Goal: Navigation & Orientation: Find specific page/section

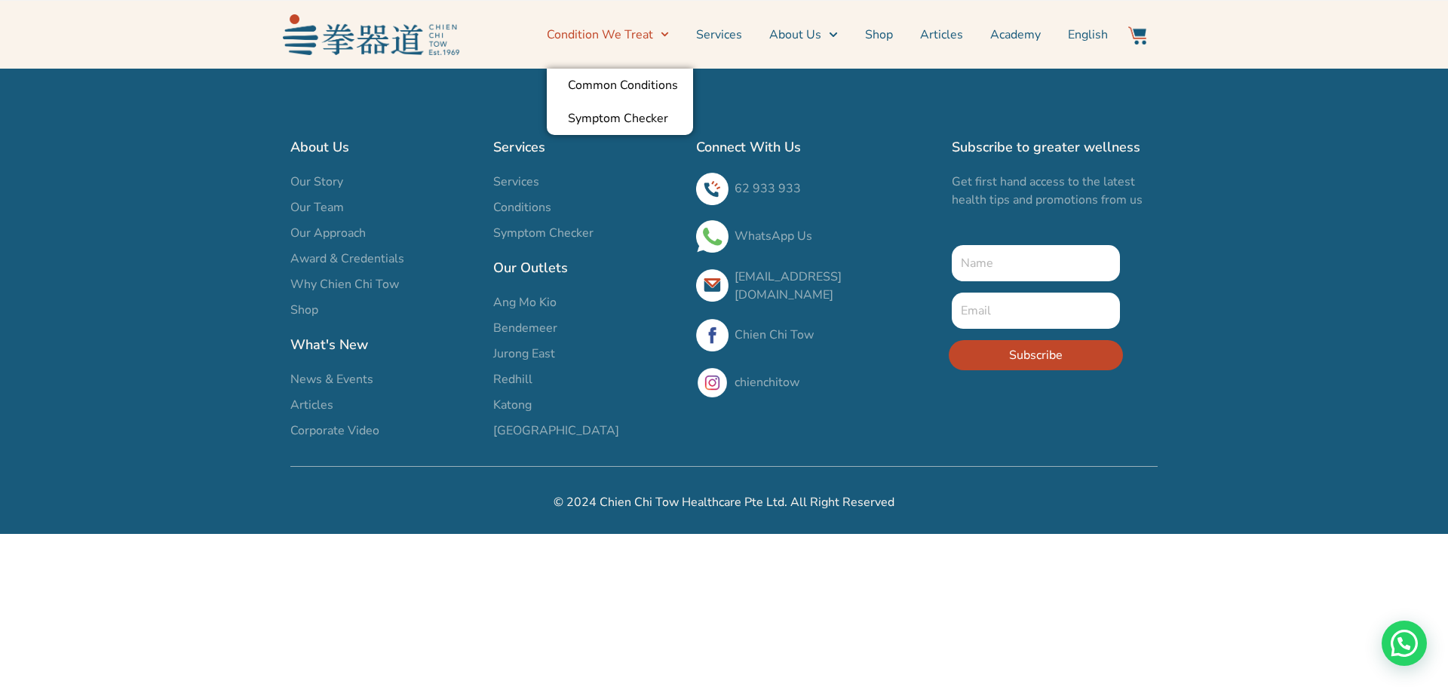
click at [352, 41] on img at bounding box center [371, 34] width 176 height 40
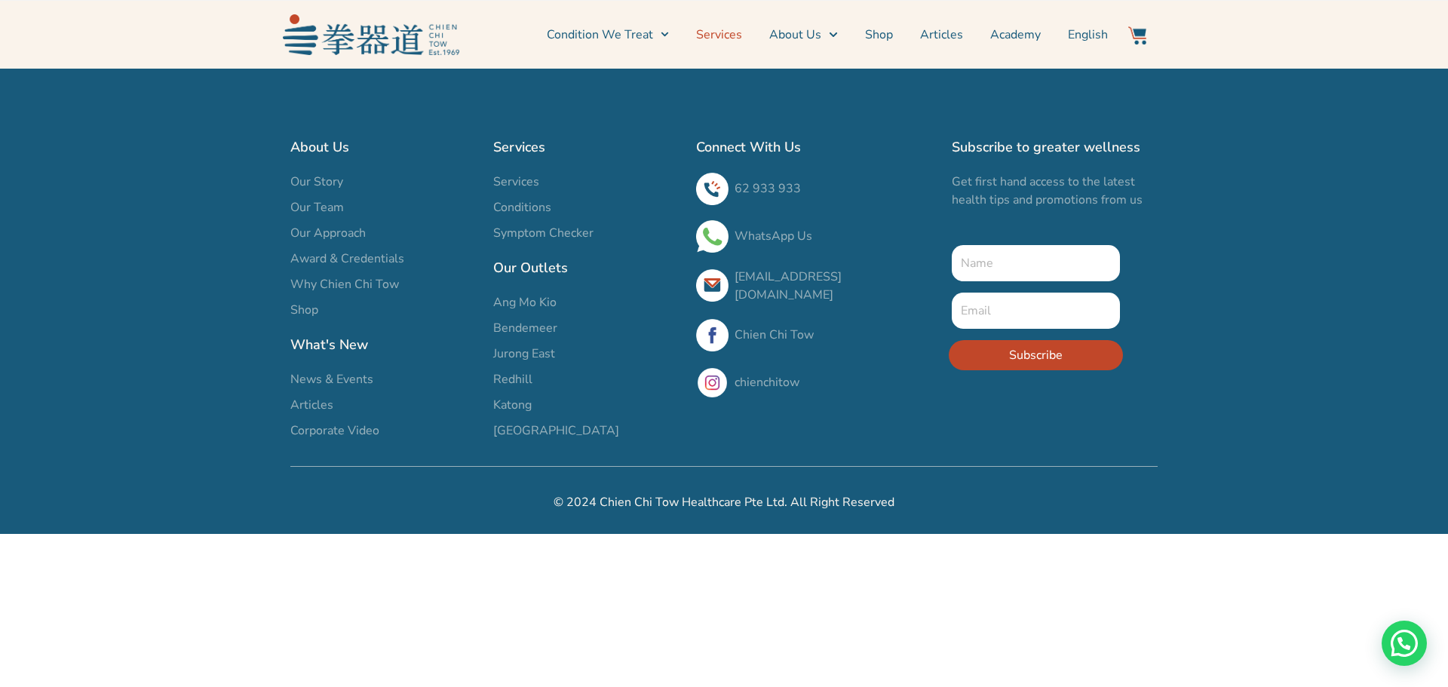
click at [717, 35] on link "Services" at bounding box center [719, 35] width 46 height 38
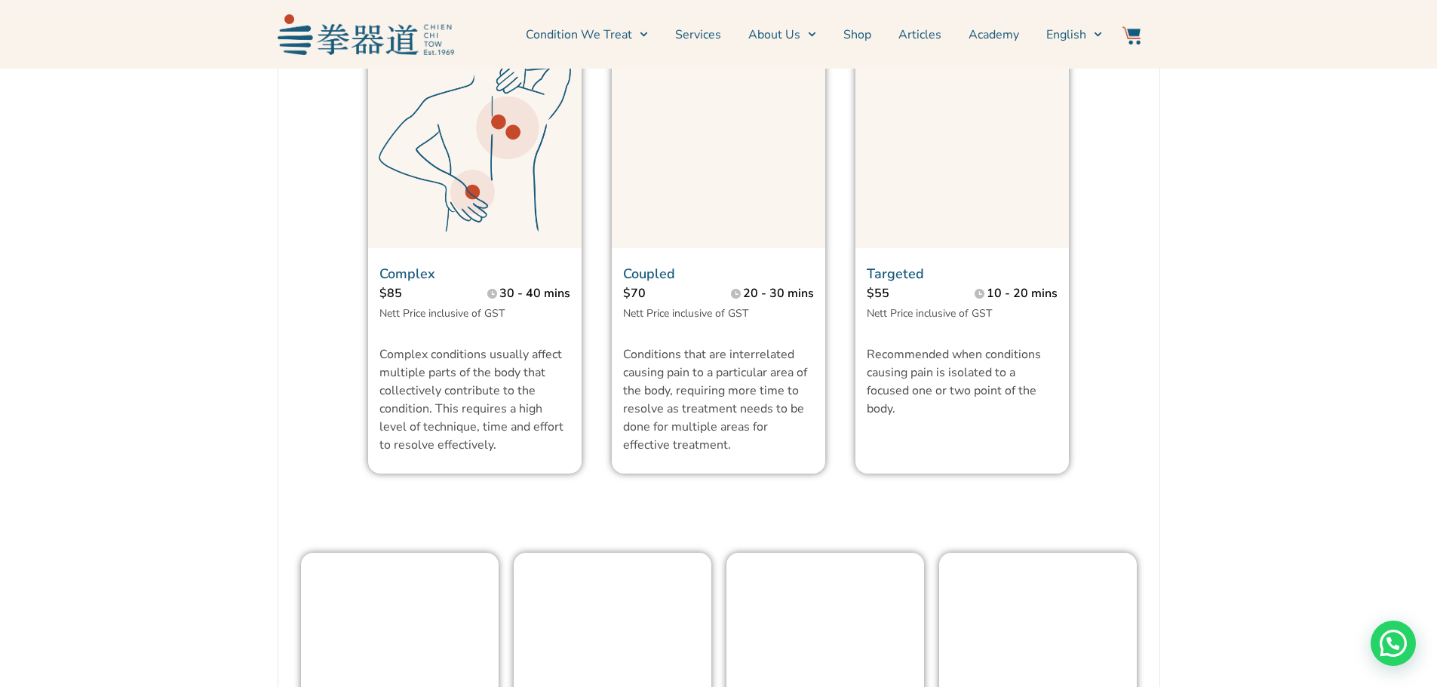
scroll to position [1131, 0]
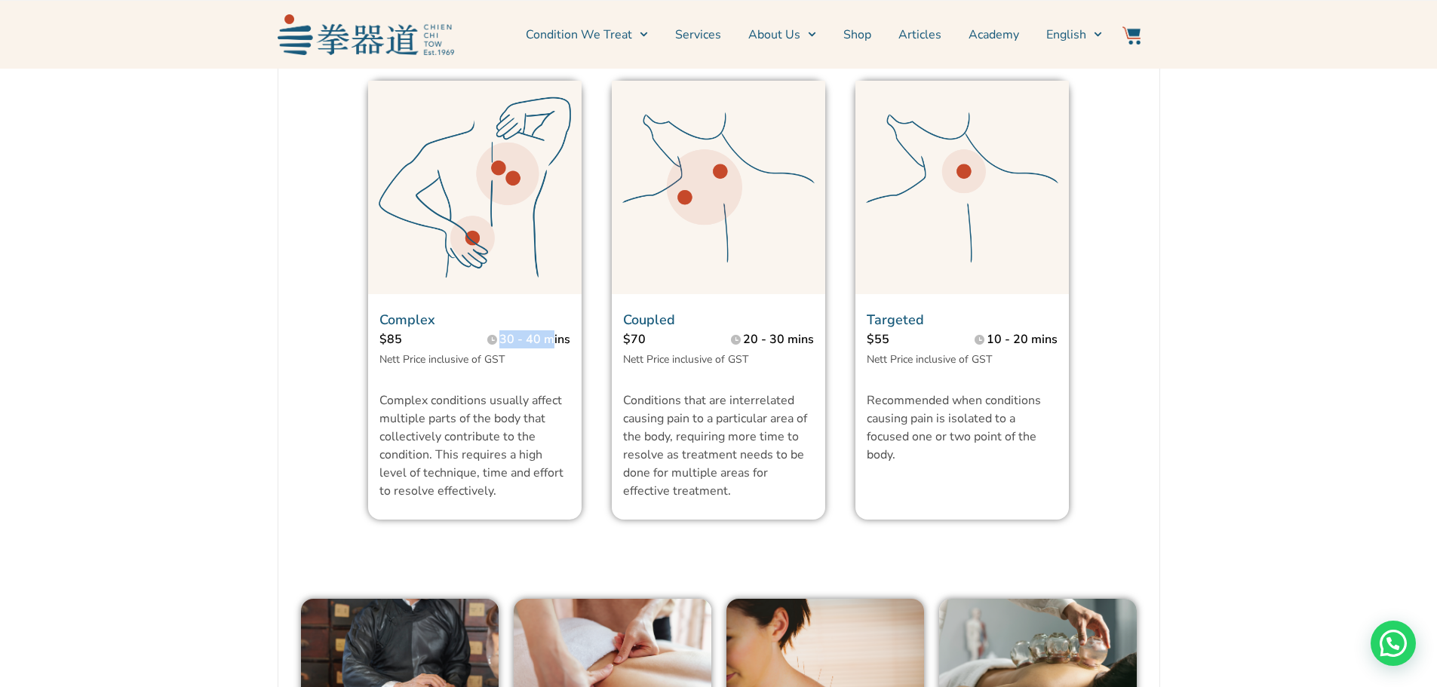
drag, startPoint x: 501, startPoint y: 373, endPoint x: 554, endPoint y: 367, distance: 53.1
click at [554, 348] on p "30 - 40 mins" at bounding box center [534, 339] width 71 height 18
drag, startPoint x: 752, startPoint y: 379, endPoint x: 821, endPoint y: 369, distance: 69.3
click at [821, 352] on section "$70 20 - 30 mins" at bounding box center [718, 341] width 213 height 22
drag, startPoint x: 1001, startPoint y: 370, endPoint x: 1027, endPoint y: 367, distance: 25.9
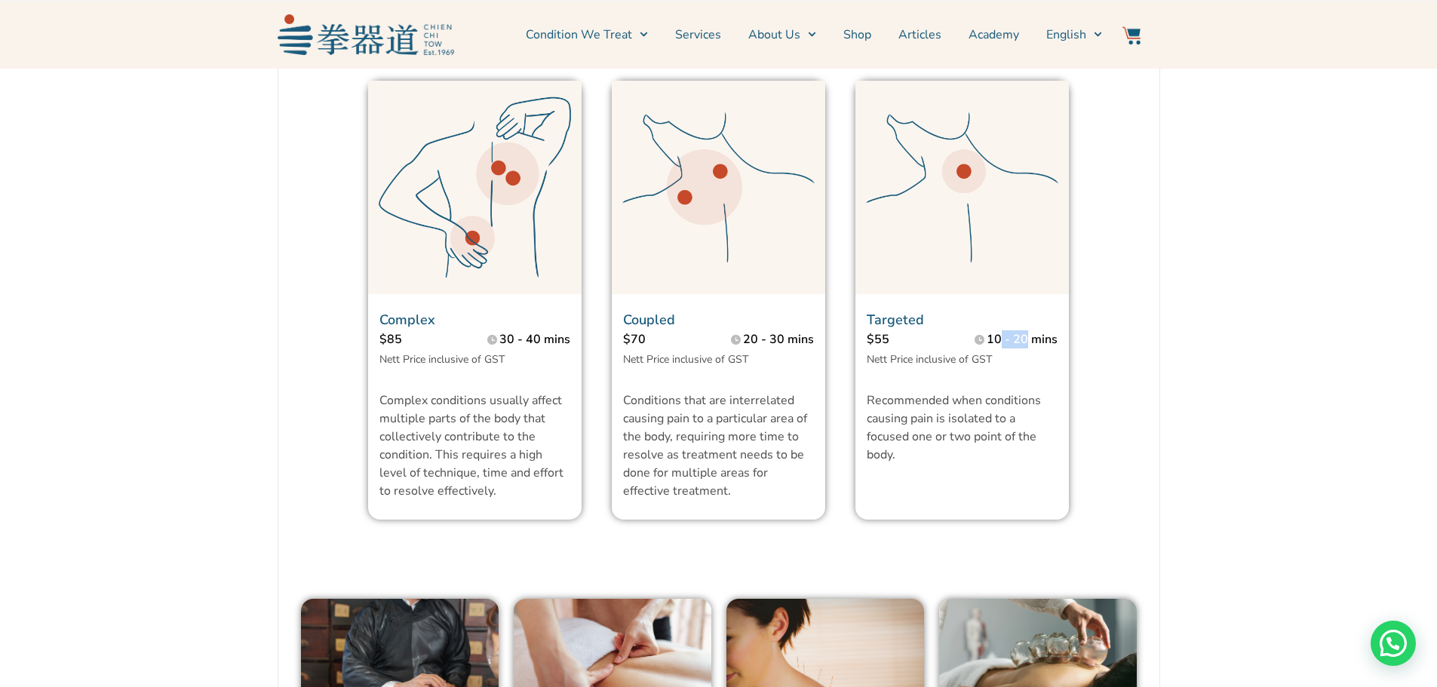
click at [1027, 348] on p "10 - 20 mins" at bounding box center [1022, 339] width 71 height 18
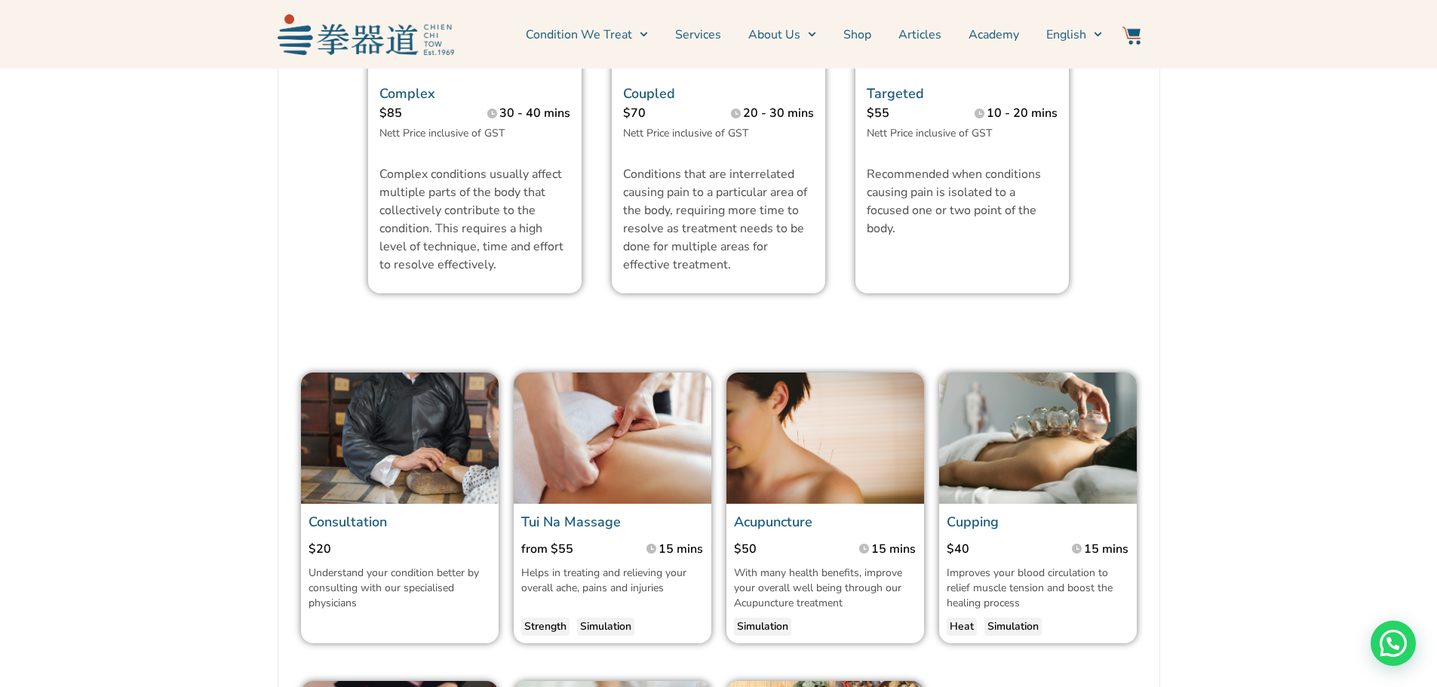
click at [1013, 350] on div at bounding box center [718, 338] width 851 height 23
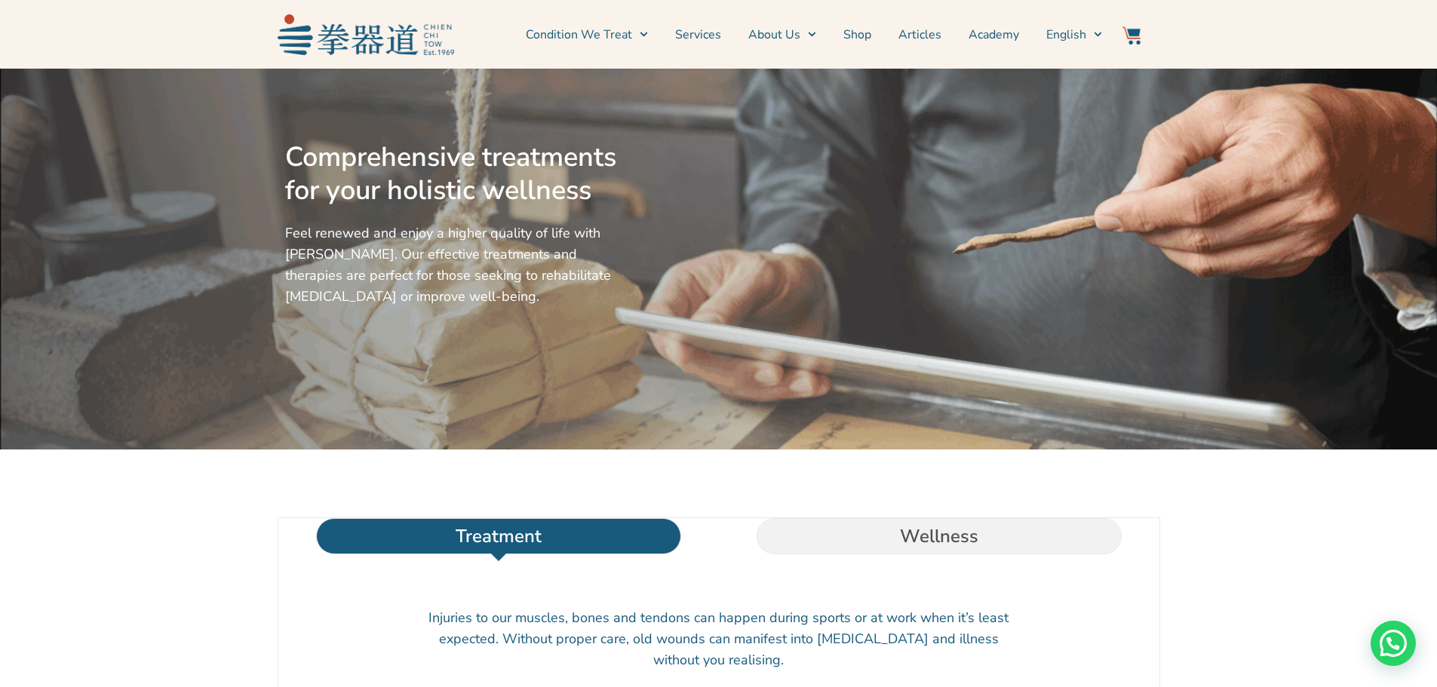
scroll to position [302, 0]
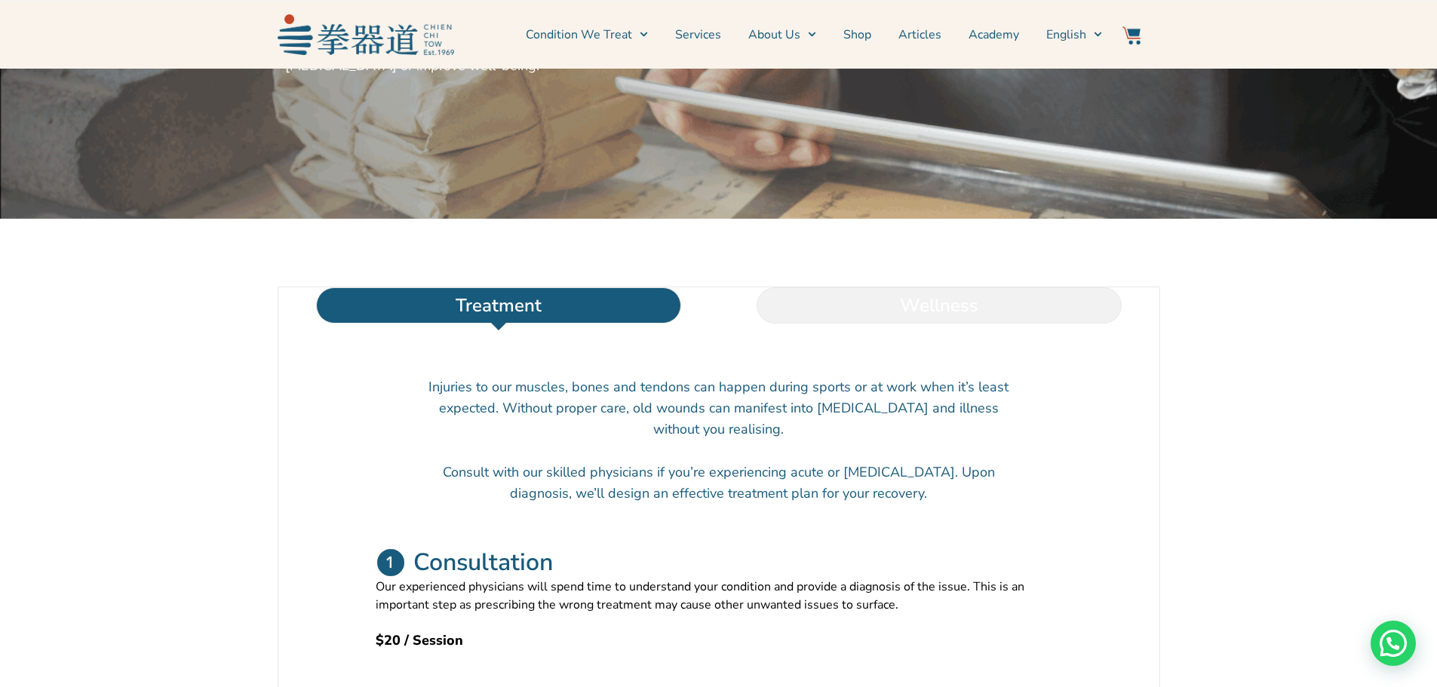
click at [840, 324] on li "Wellness" at bounding box center [939, 305] width 440 height 36
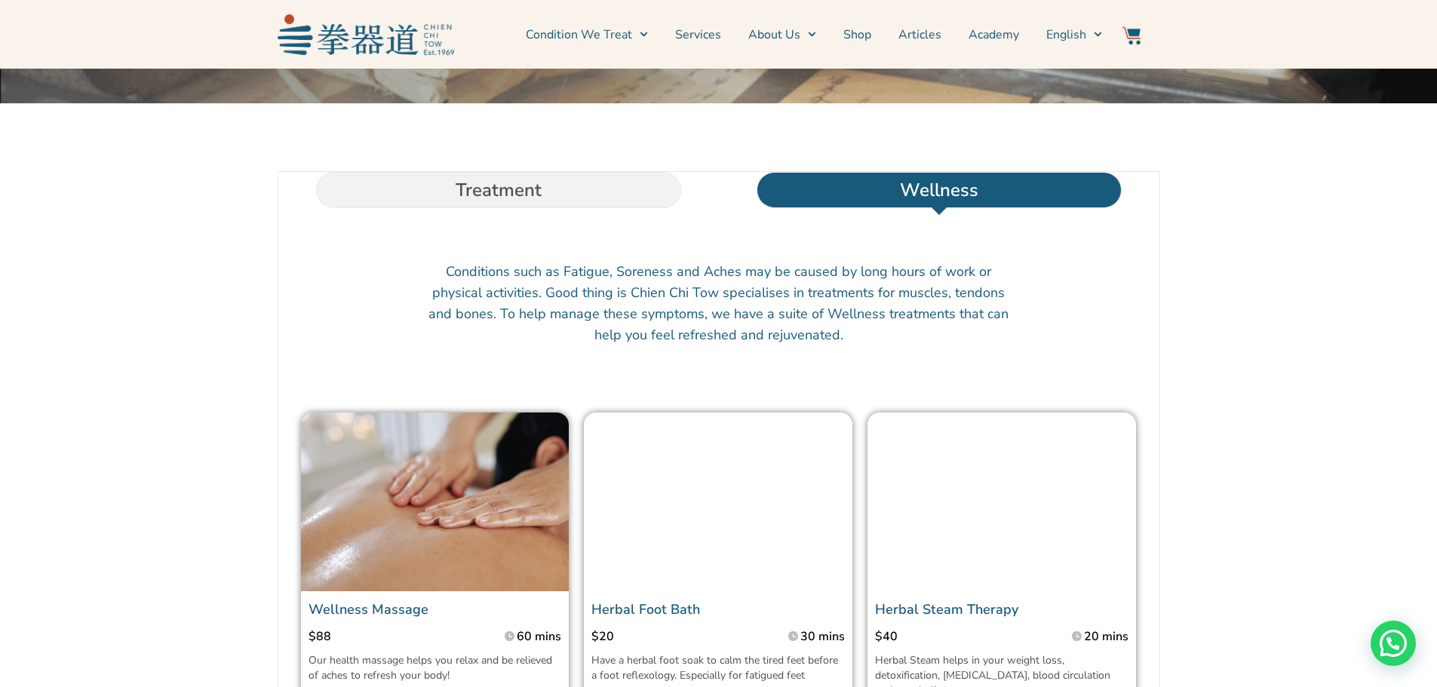
scroll to position [226, 0]
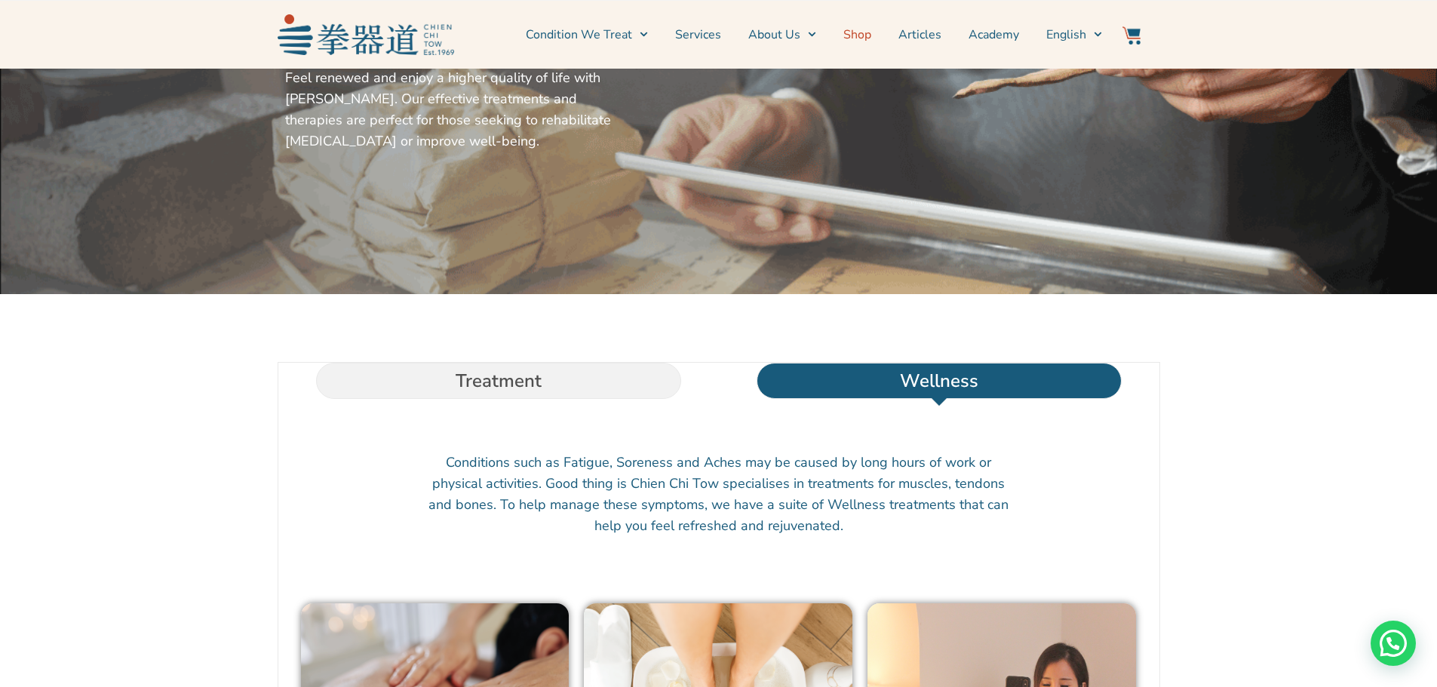
click at [860, 40] on link "Shop" at bounding box center [857, 35] width 28 height 38
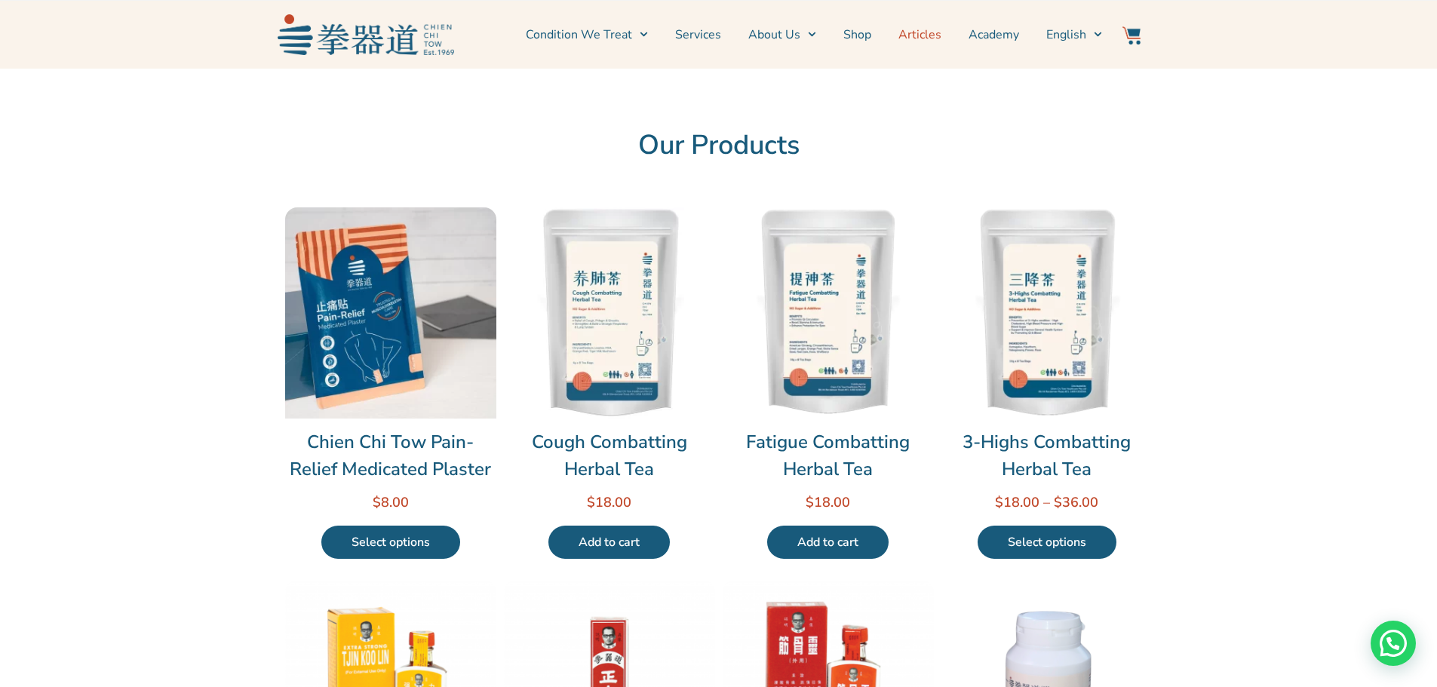
click at [916, 38] on link "Articles" at bounding box center [919, 35] width 43 height 38
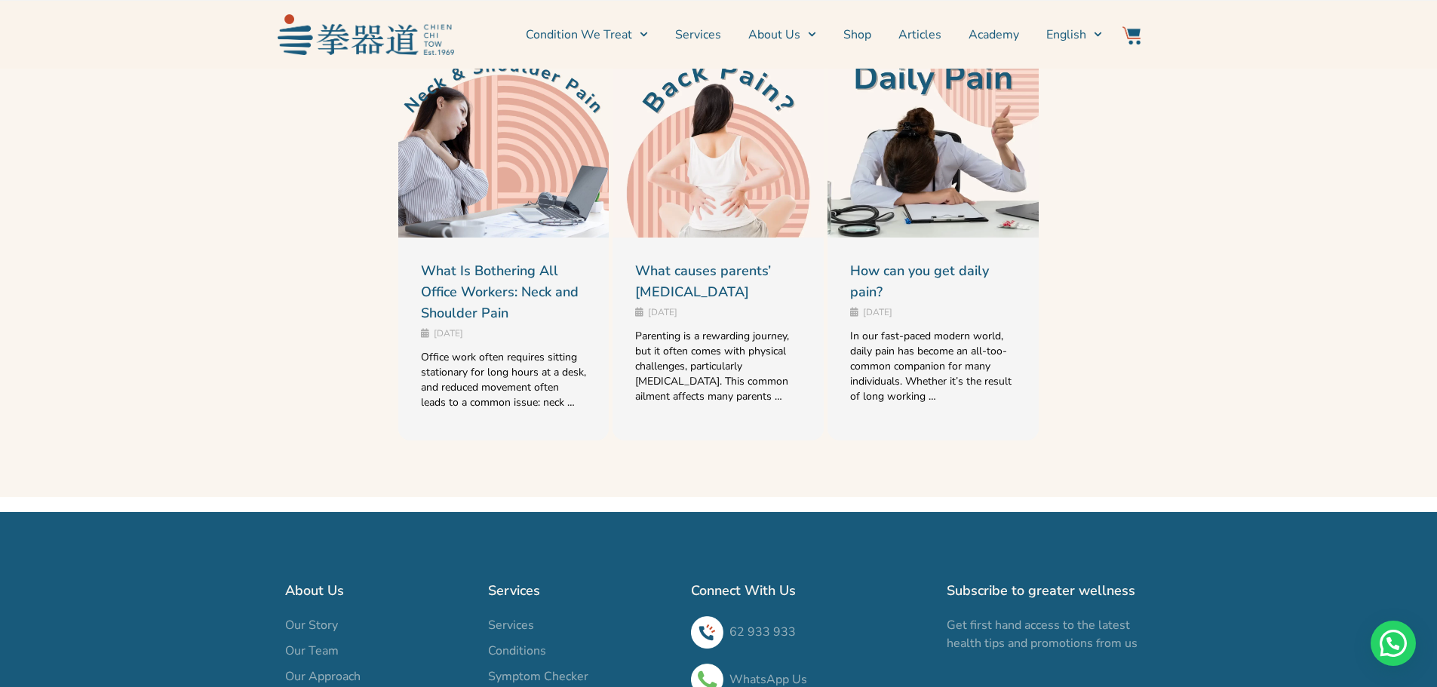
scroll to position [1659, 0]
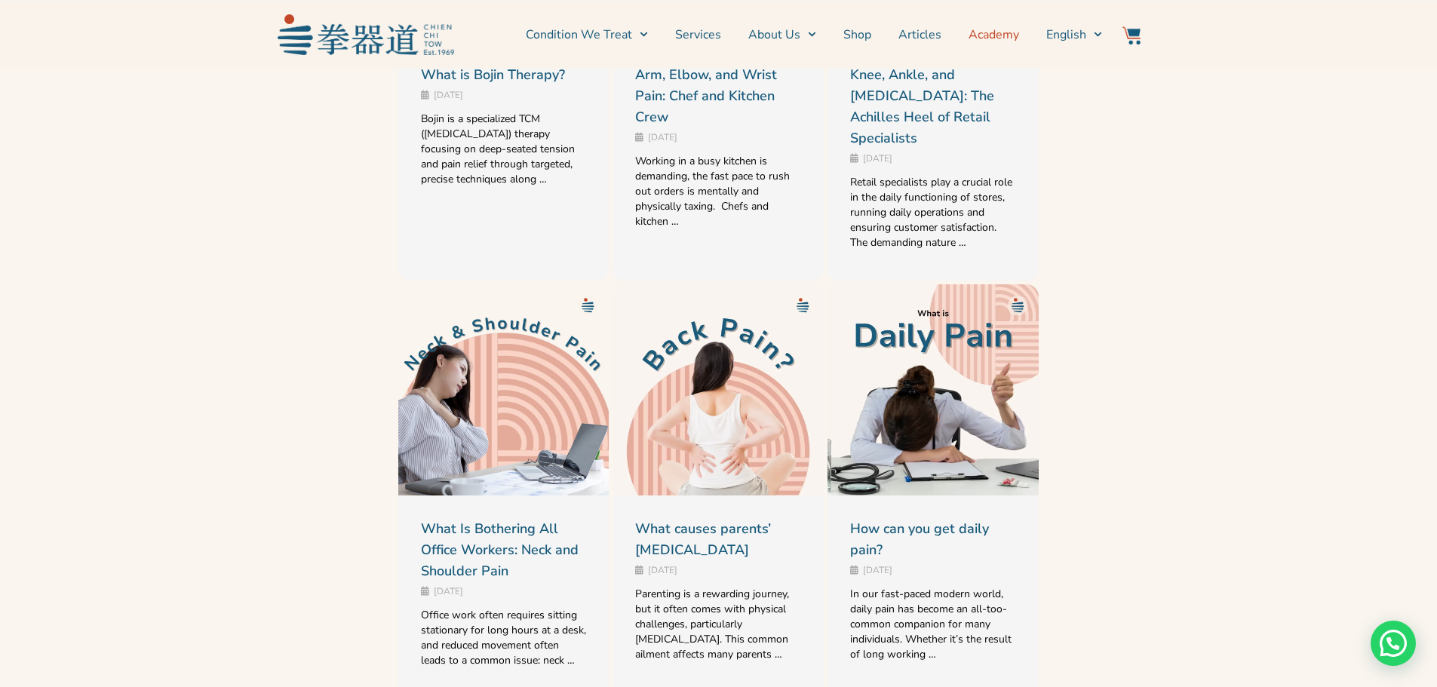
click at [993, 29] on link "Academy" at bounding box center [993, 35] width 51 height 38
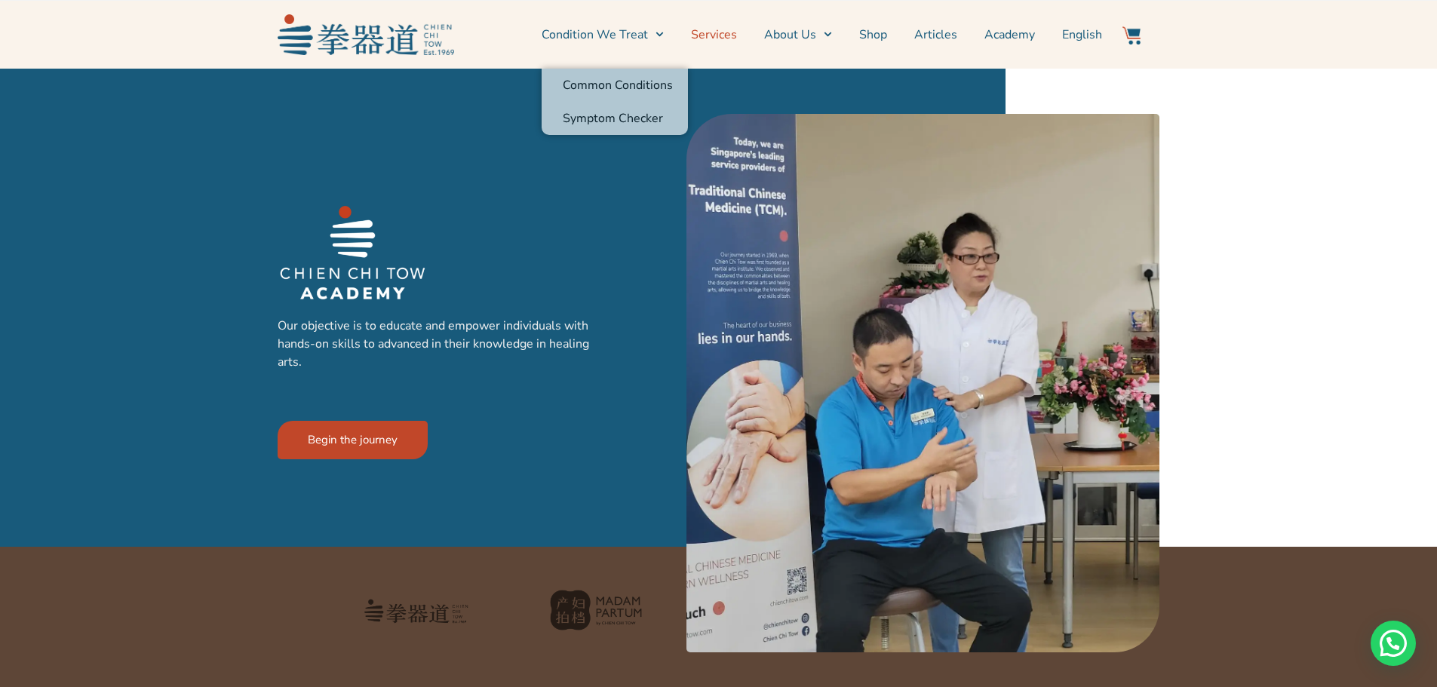
click at [704, 37] on link "Services" at bounding box center [714, 35] width 46 height 38
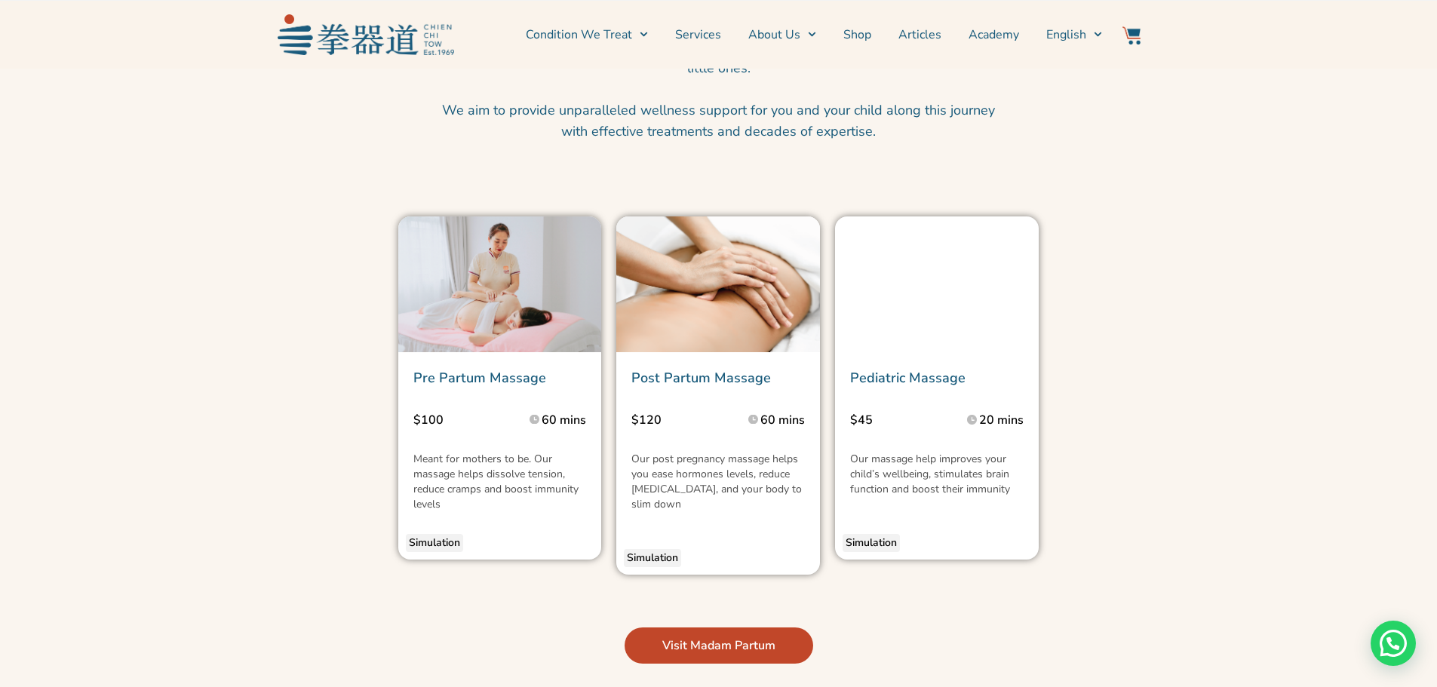
scroll to position [3243, 0]
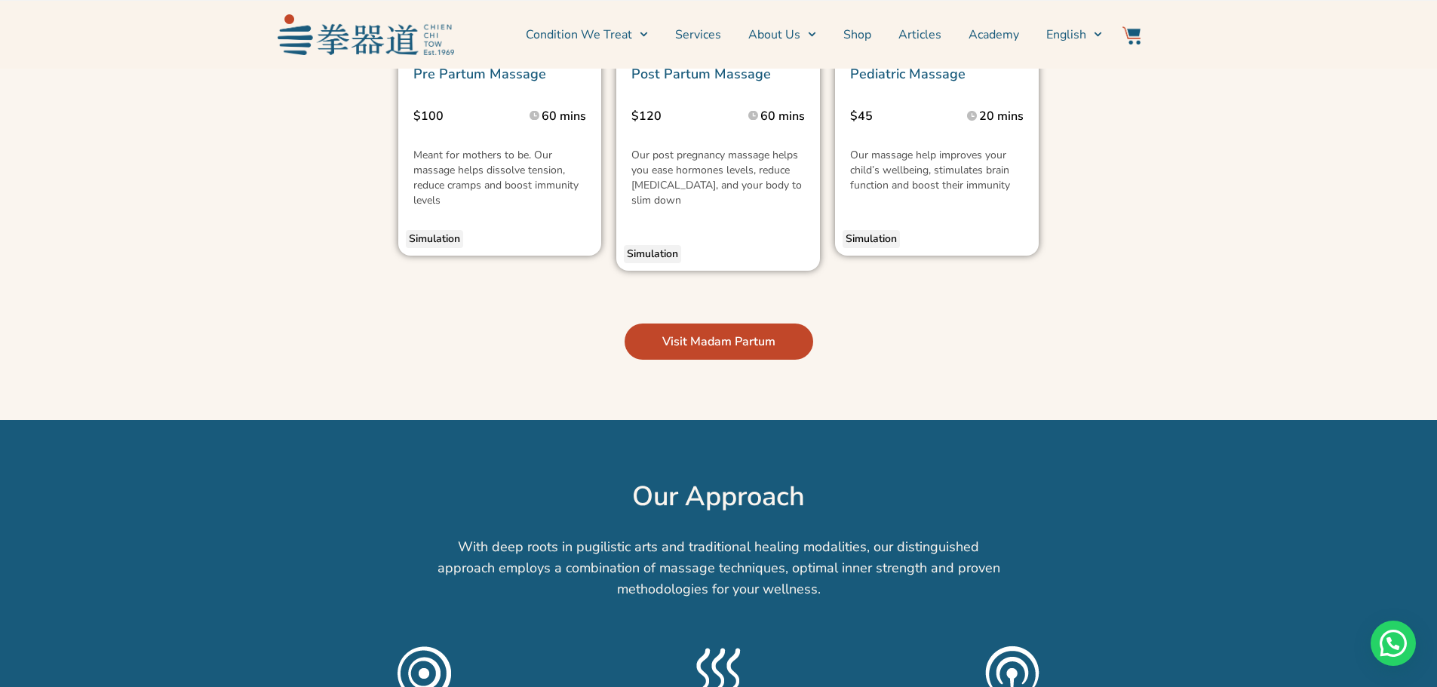
click at [717, 351] on span "Visit Madam Partum" at bounding box center [718, 342] width 113 height 18
